Goal: Transaction & Acquisition: Purchase product/service

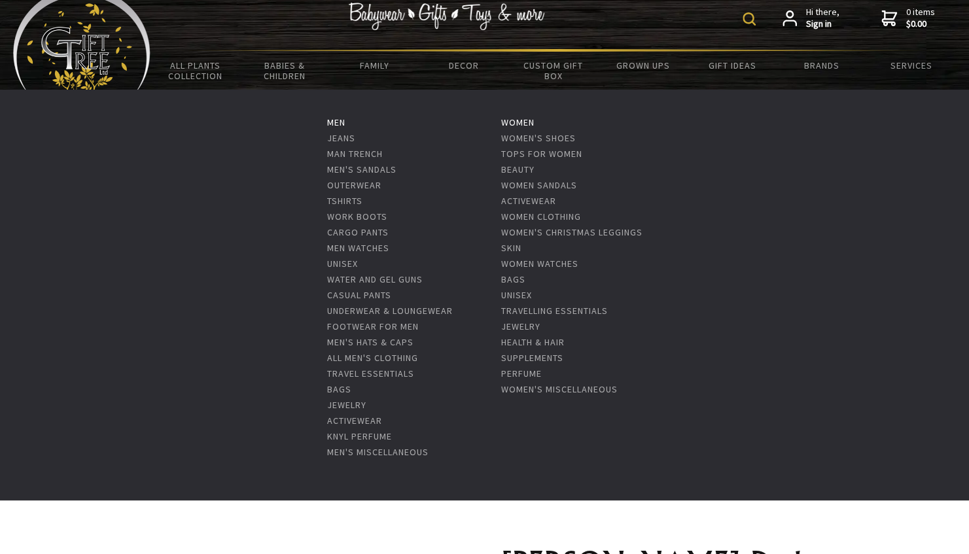
scroll to position [22, 0]
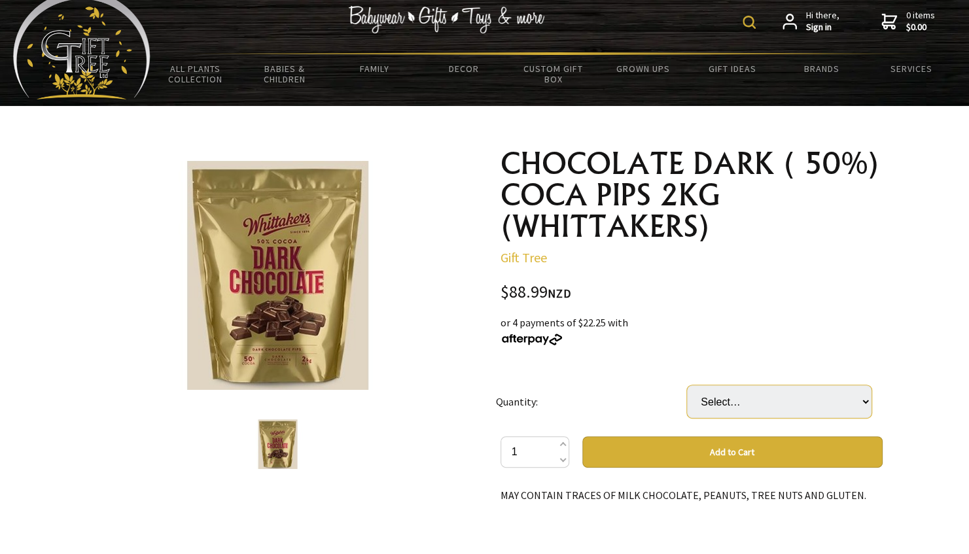
click at [859, 399] on select "Select… 5 (+ $444.95)" at bounding box center [779, 401] width 184 height 33
click at [701, 454] on button "Add to Cart" at bounding box center [732, 451] width 300 height 31
click at [862, 396] on select "Select… 5 (+ $444.95)" at bounding box center [779, 401] width 184 height 33
select select "5"
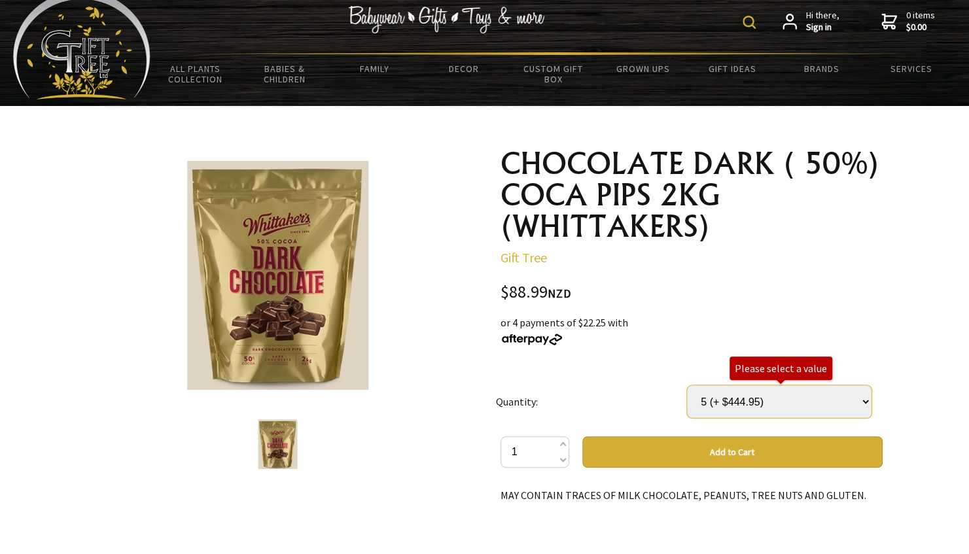
click at [687, 385] on select "Select… 5 (+ $444.95)" at bounding box center [779, 401] width 184 height 33
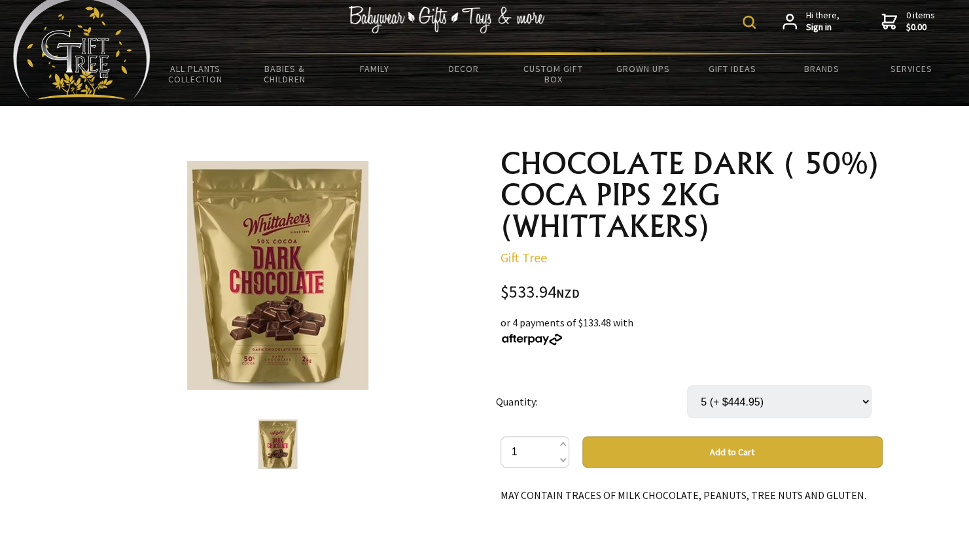
click at [865, 402] on select "Select… 5 (+ $444.95)" at bounding box center [779, 401] width 184 height 33
select select
click at [687, 385] on select "Select… 5 (+ $444.95)" at bounding box center [779, 401] width 184 height 33
click at [614, 448] on button "Add to Cart" at bounding box center [732, 451] width 300 height 31
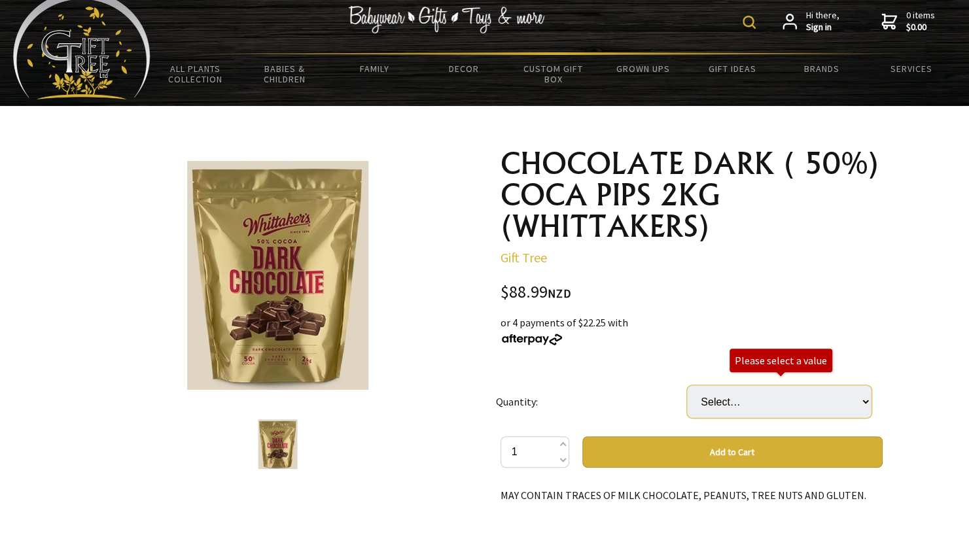
click at [712, 400] on select "Select… 5 (+ $444.95)" at bounding box center [779, 401] width 184 height 33
click at [687, 385] on select "Select… 5 (+ $444.95)" at bounding box center [779, 401] width 184 height 33
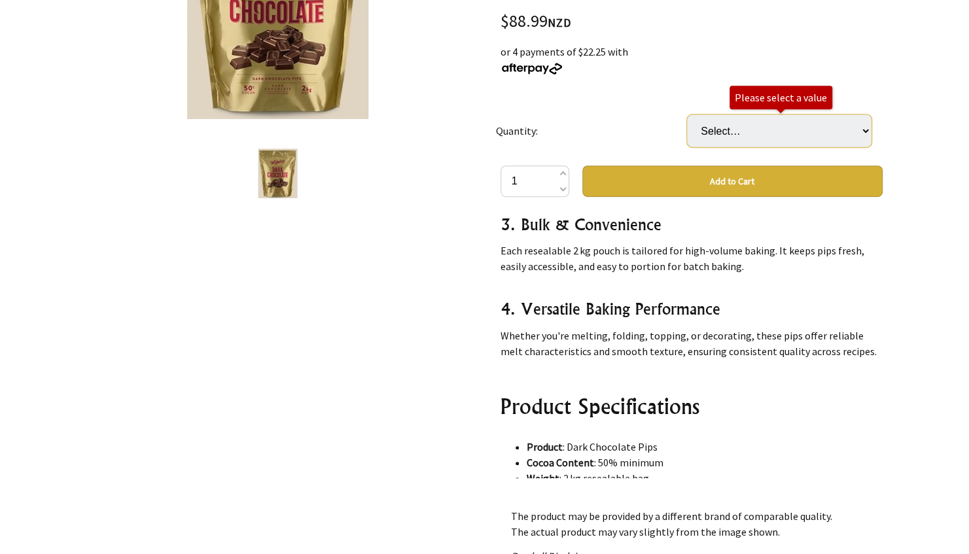
scroll to position [0, 0]
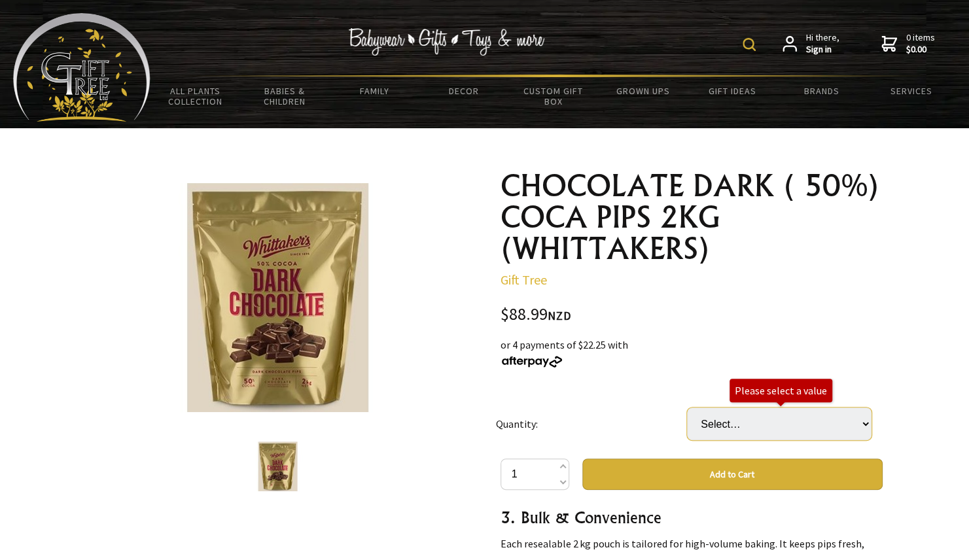
click at [861, 424] on select "Select… 5 (+ $444.95)" at bounding box center [779, 423] width 184 height 33
select select "5"
click at [687, 407] on select "Select… 5 (+ $444.95)" at bounding box center [779, 423] width 184 height 33
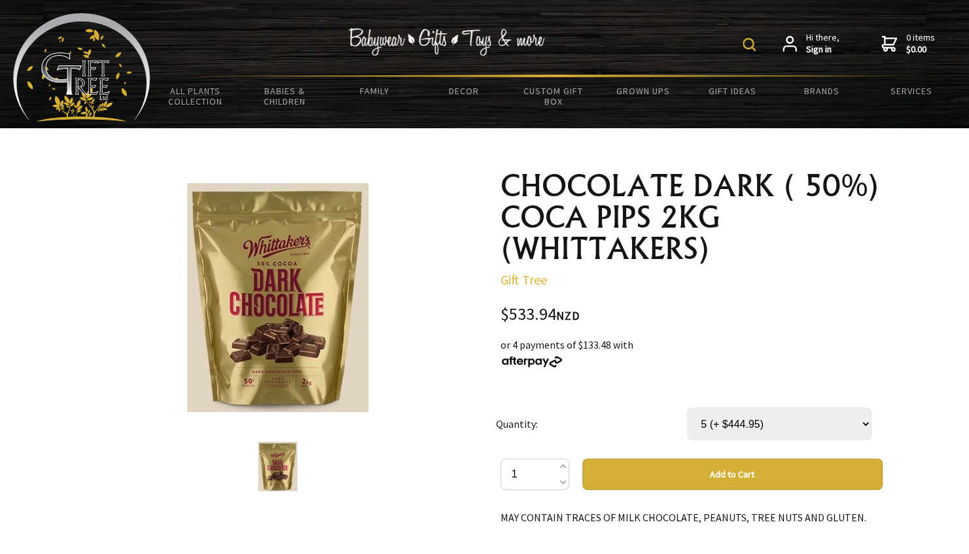
click at [721, 472] on button "Add to Cart" at bounding box center [732, 473] width 300 height 31
click at [698, 476] on button "Add to Cart" at bounding box center [732, 473] width 300 height 31
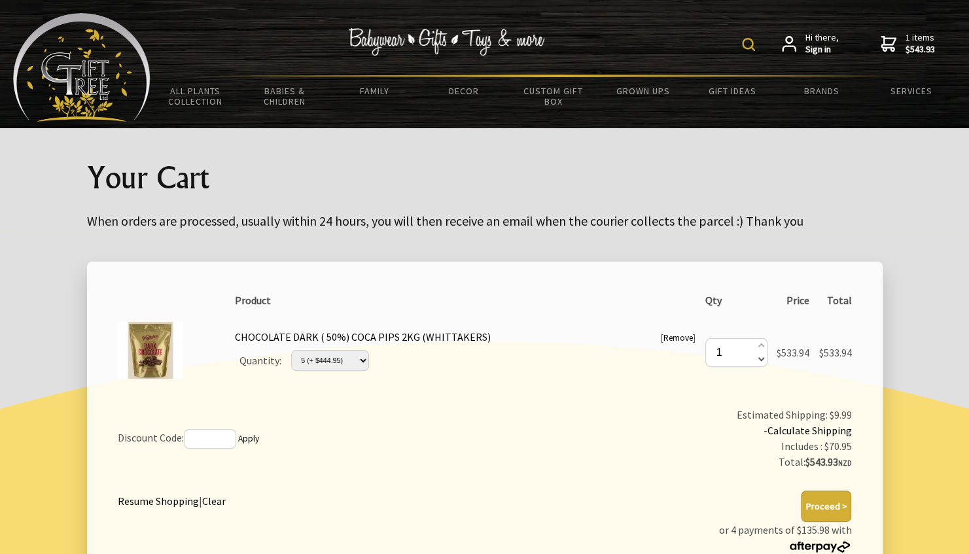
click at [758, 359] on span at bounding box center [760, 358] width 7 height 14
type input "0"
click at [758, 359] on span at bounding box center [760, 358] width 7 height 14
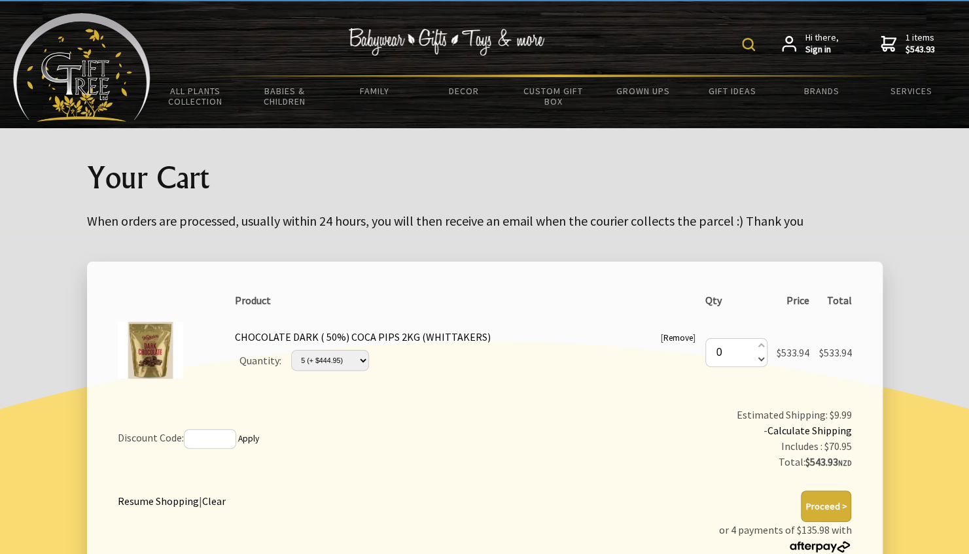
click at [758, 359] on span at bounding box center [760, 358] width 7 height 14
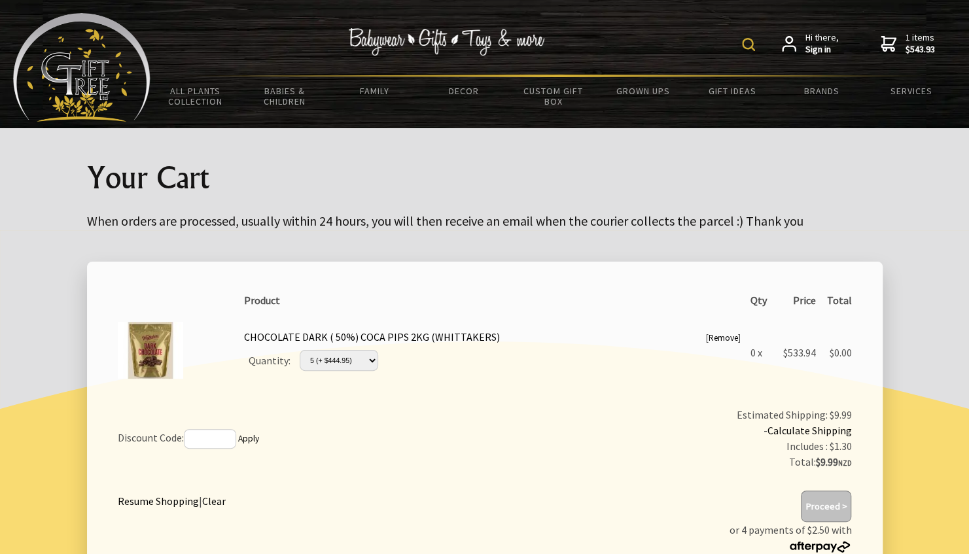
click at [758, 359] on td "0 x" at bounding box center [761, 352] width 33 height 78
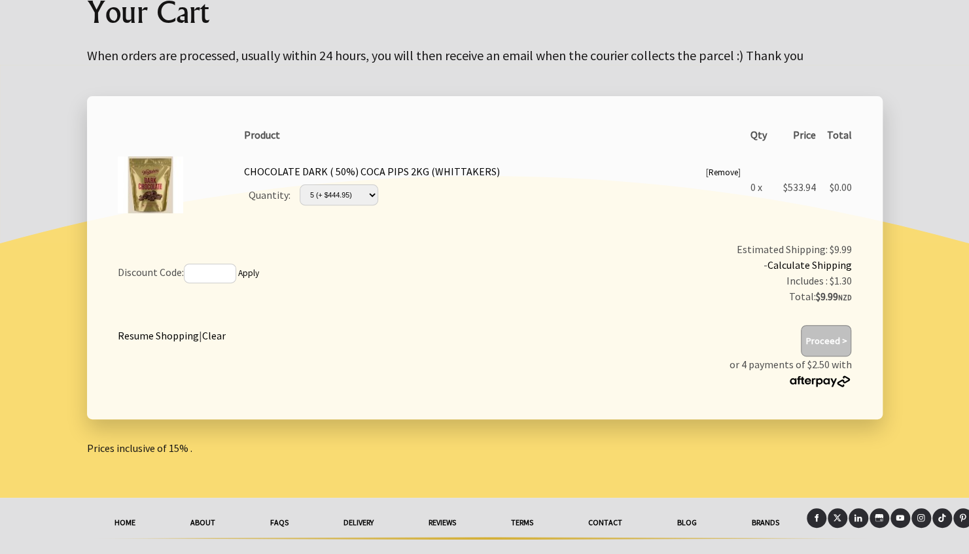
scroll to position [168, 0]
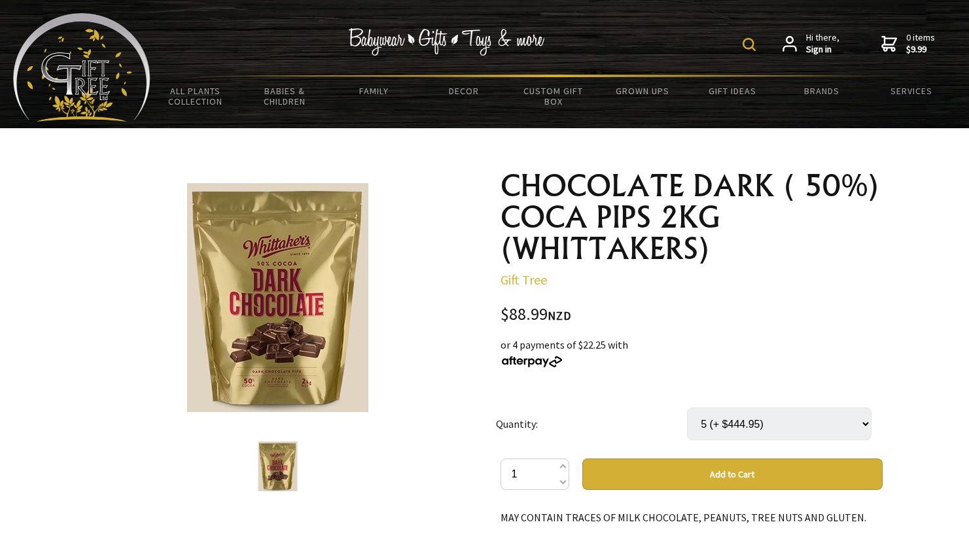
select select "5"
click at [562, 464] on span at bounding box center [561, 468] width 7 height 16
type input "2"
click at [680, 464] on button "Add to Cart" at bounding box center [732, 473] width 300 height 31
click at [675, 472] on button "Add to Cart" at bounding box center [732, 473] width 300 height 31
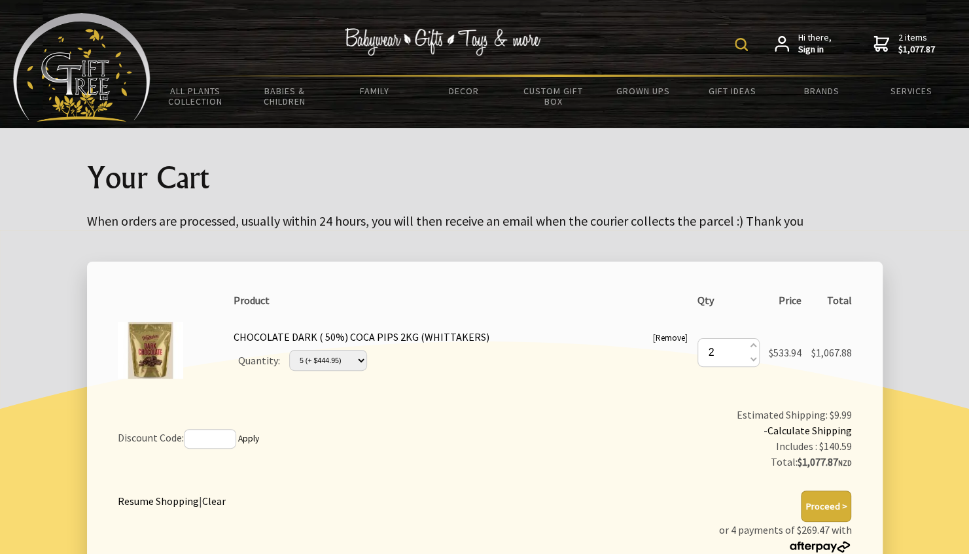
click at [401, 39] on img at bounding box center [443, 41] width 196 height 27
click at [101, 82] on img at bounding box center [81, 67] width 137 height 109
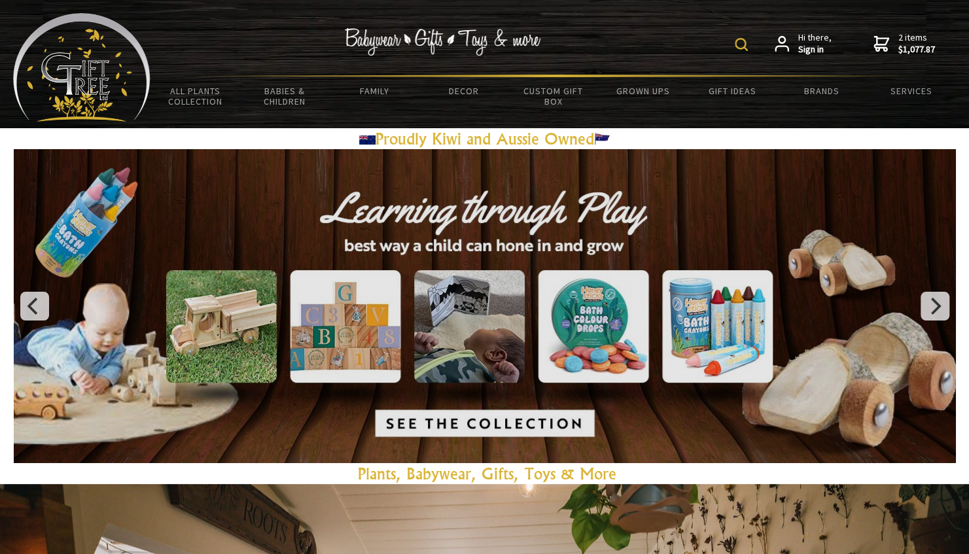
click at [734, 44] on div "Hi there, Sign in 2 items $1,077.87" at bounding box center [552, 43] width 805 height 61
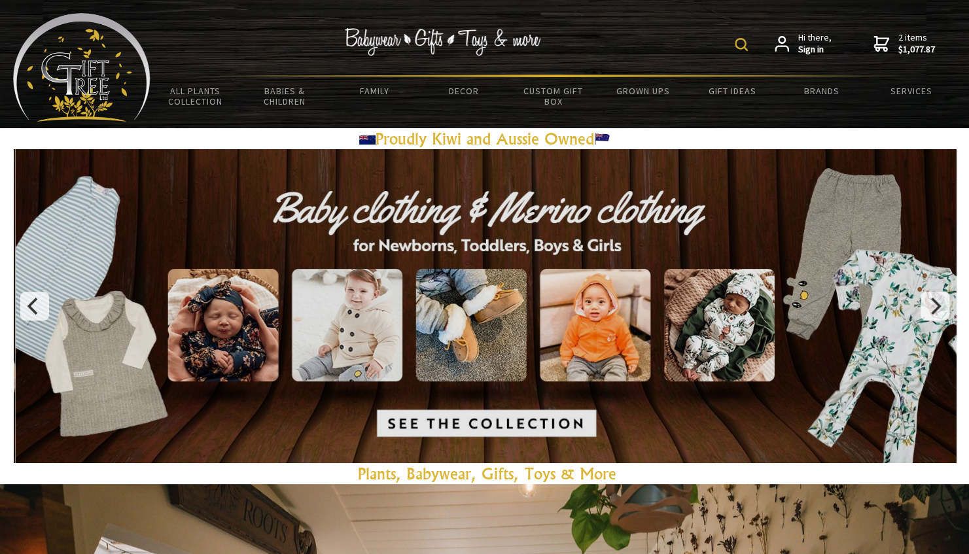
click at [747, 47] on img at bounding box center [740, 44] width 13 height 13
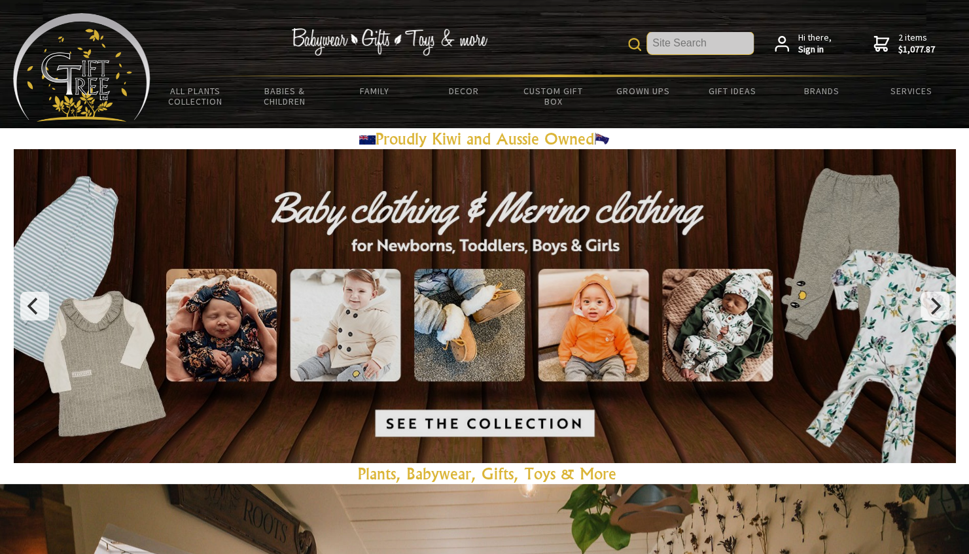
click at [683, 48] on input "text" at bounding box center [700, 43] width 107 height 22
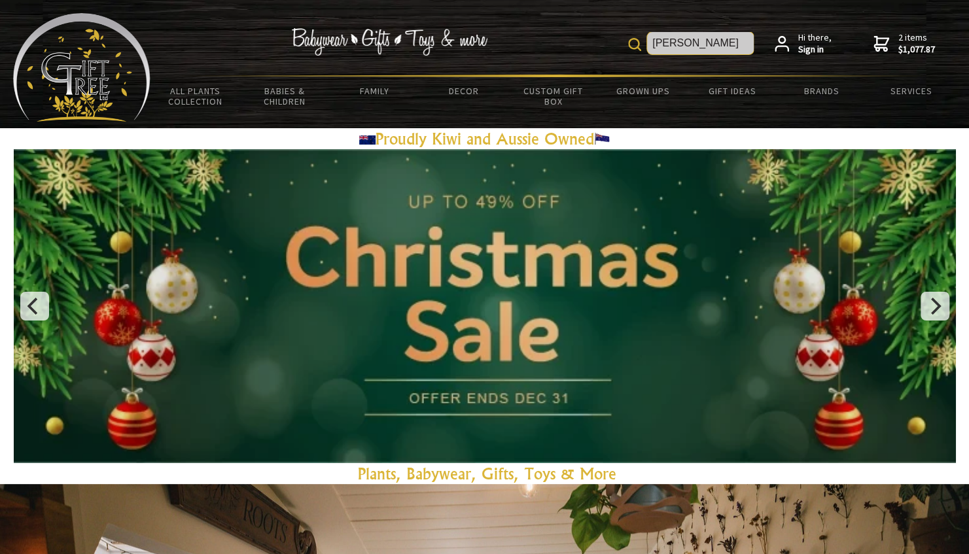
type input "[PERSON_NAME]"
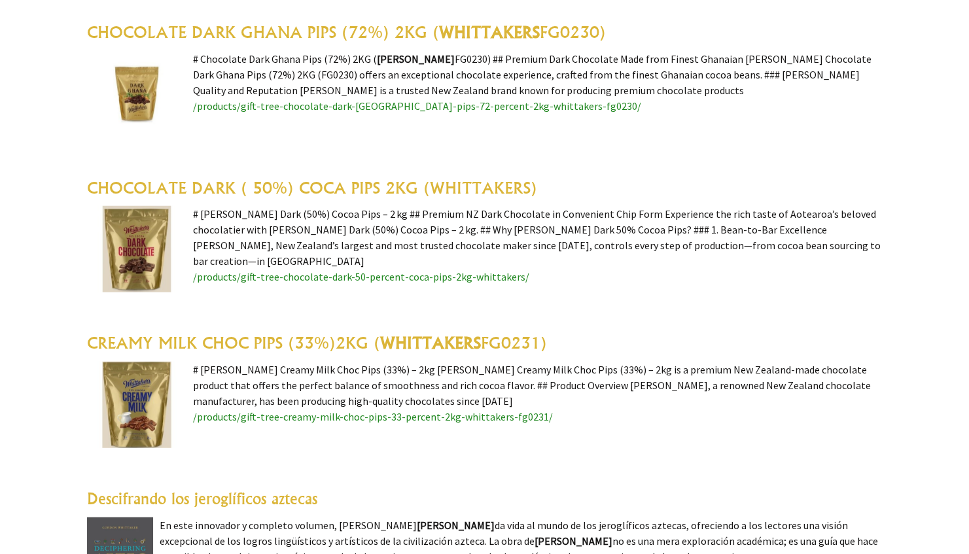
scroll to position [1787, 0]
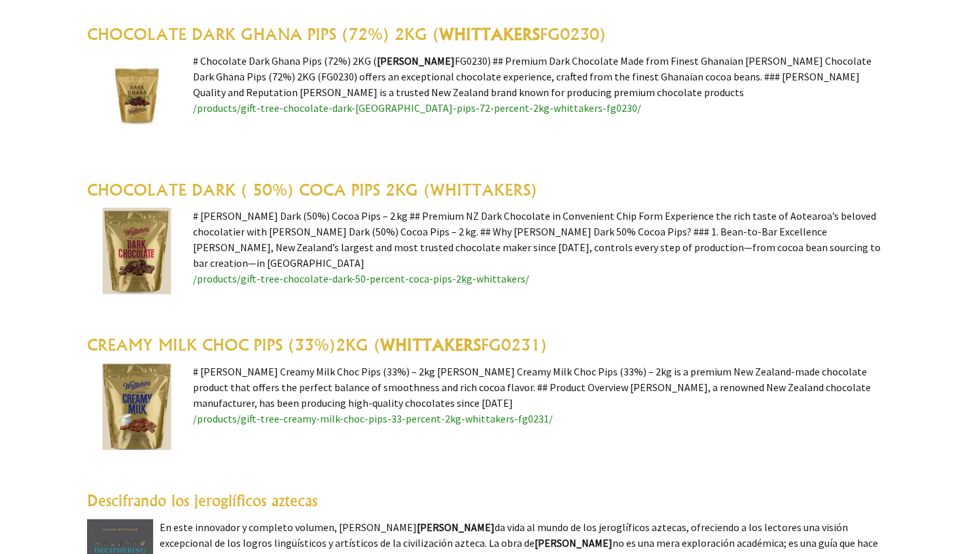
click at [276, 272] on span "/products/gift-tree-chocolate-dark-50-percent-coca-pips-2kg-whittakers/" at bounding box center [361, 278] width 336 height 13
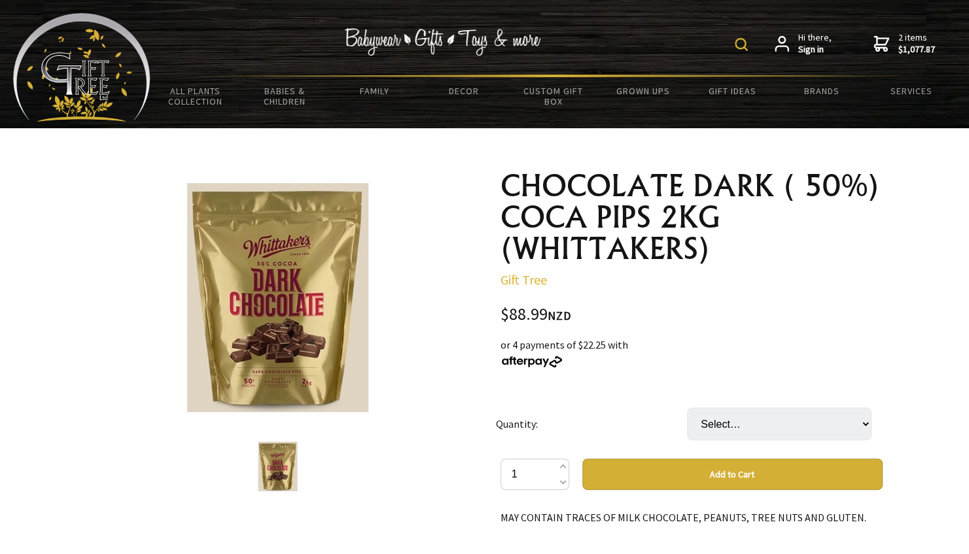
click at [619, 472] on button "Add to Cart" at bounding box center [732, 473] width 300 height 31
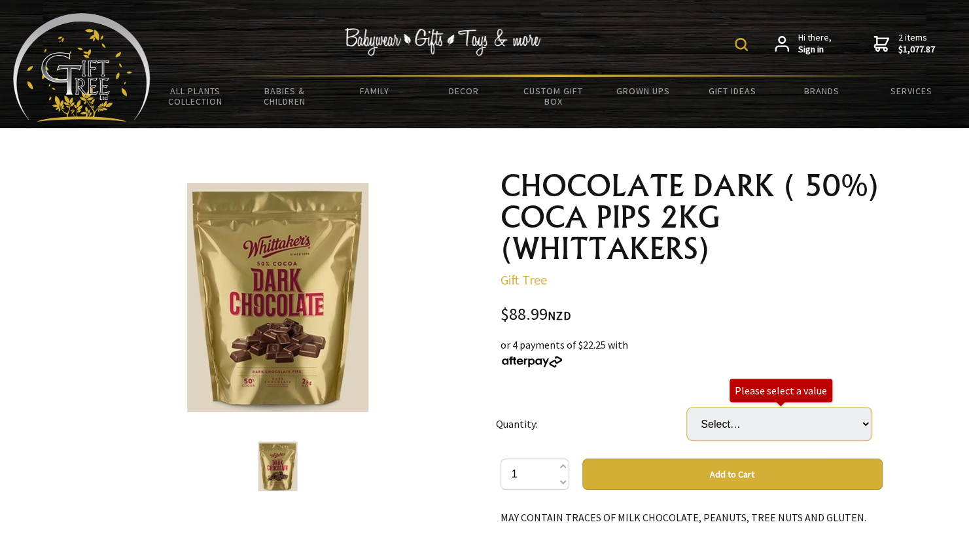
click at [862, 418] on select "Select… 5 (+ $444.95)" at bounding box center [779, 423] width 184 height 33
click at [687, 407] on select "Select… 5 (+ $444.95)" at bounding box center [779, 423] width 184 height 33
click at [703, 474] on button "Add to Cart" at bounding box center [732, 473] width 300 height 31
click at [672, 471] on button "Add to Cart" at bounding box center [732, 473] width 300 height 31
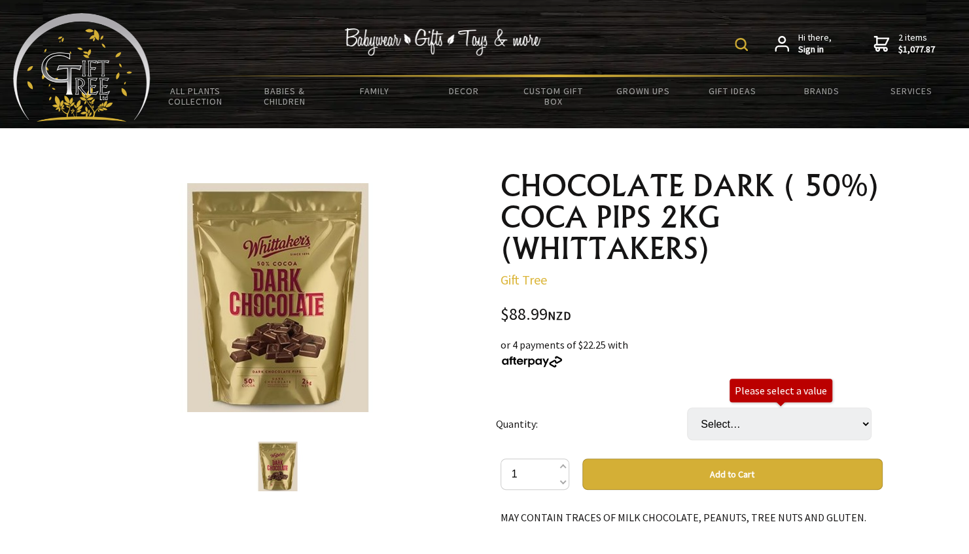
click at [808, 485] on button "Add to Cart" at bounding box center [732, 473] width 300 height 31
click at [821, 479] on button "Add to Cart" at bounding box center [732, 473] width 300 height 31
click at [858, 428] on select "Select… 5 (+ $444.95)" at bounding box center [779, 423] width 184 height 33
